Goal: Task Accomplishment & Management: Manage account settings

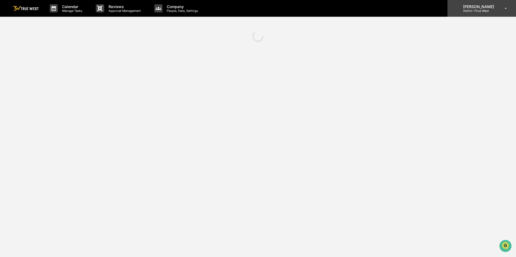
click at [477, 9] on p "Admin • True West" at bounding box center [477, 11] width 38 height 4
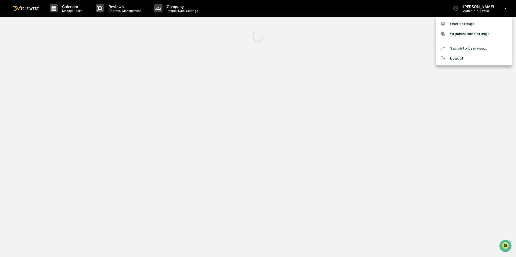
click at [463, 48] on li "Switch to User view..." at bounding box center [473, 48] width 75 height 10
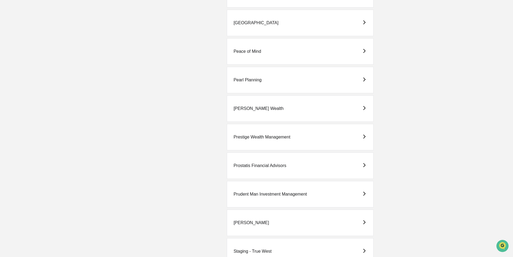
scroll to position [1294, 0]
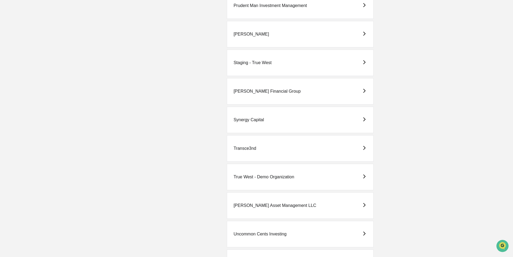
click at [265, 177] on div "True West - Demo Organization" at bounding box center [264, 177] width 61 height 5
